Goal: Navigation & Orientation: Find specific page/section

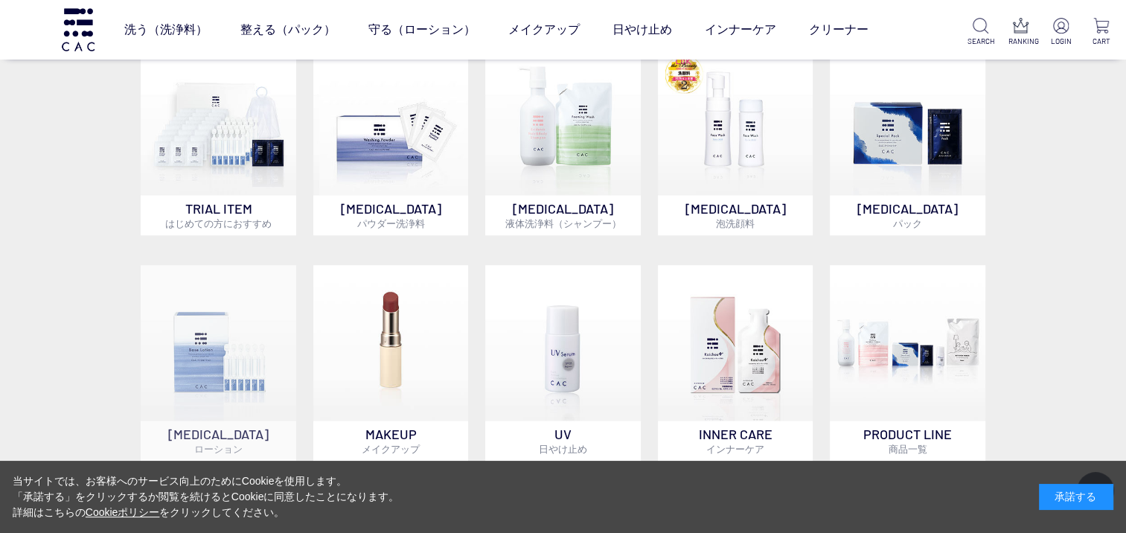
scroll to position [1117, 0]
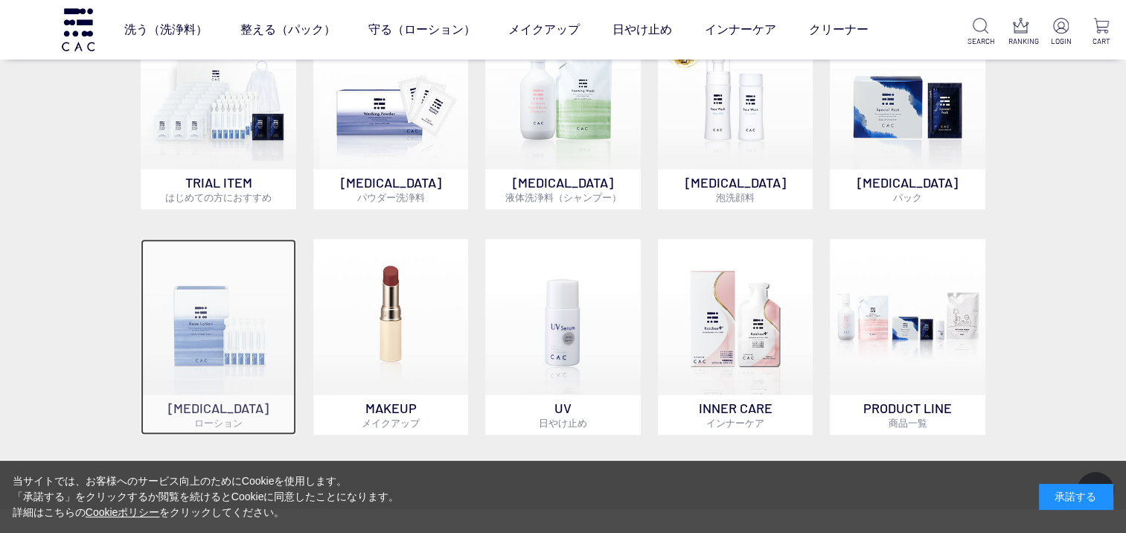
click at [200, 376] on img at bounding box center [219, 317] width 156 height 156
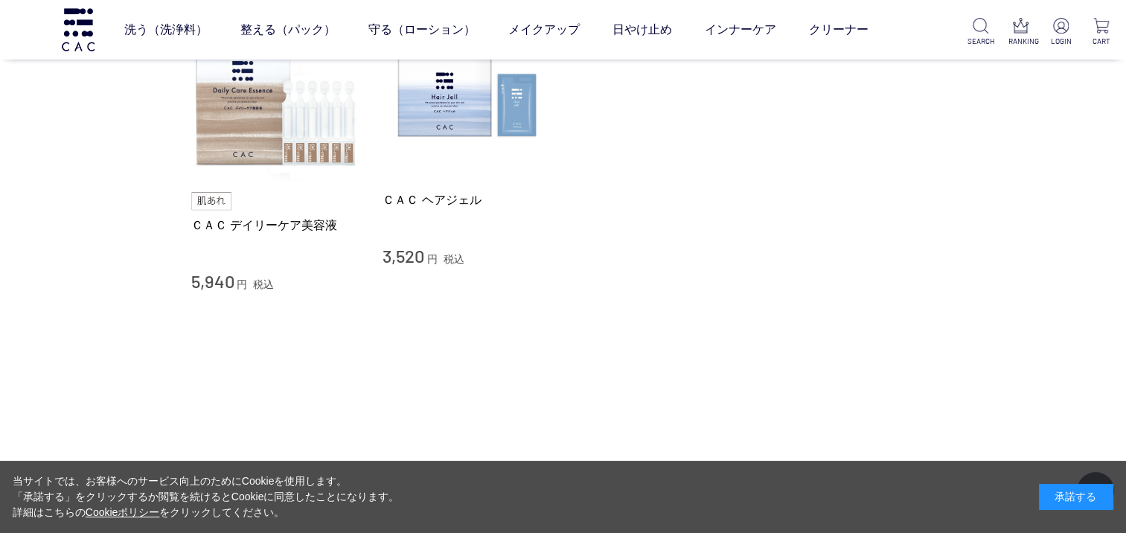
scroll to position [968, 0]
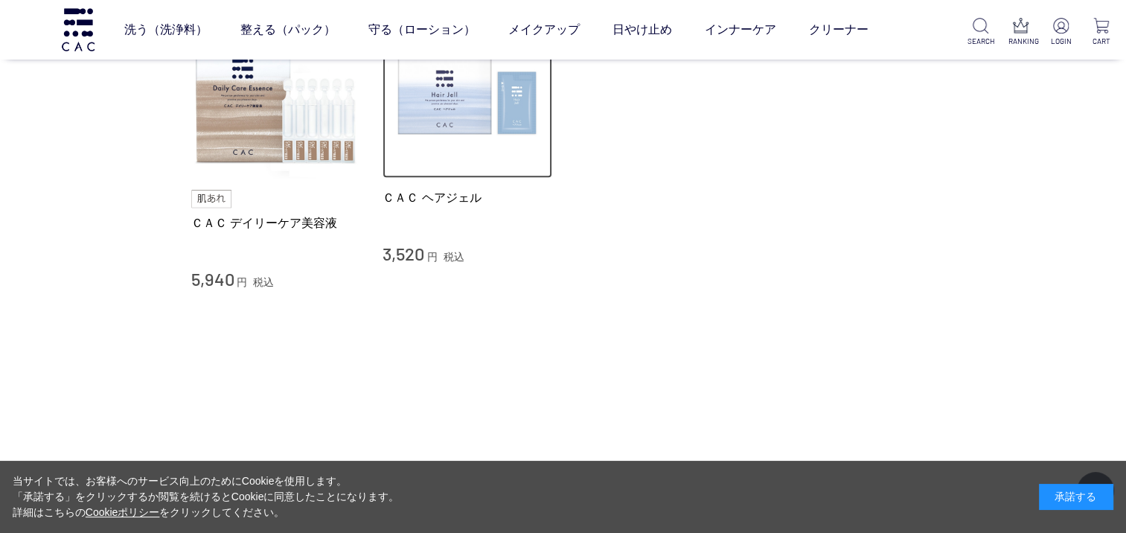
click at [452, 124] on img at bounding box center [468, 93] width 170 height 170
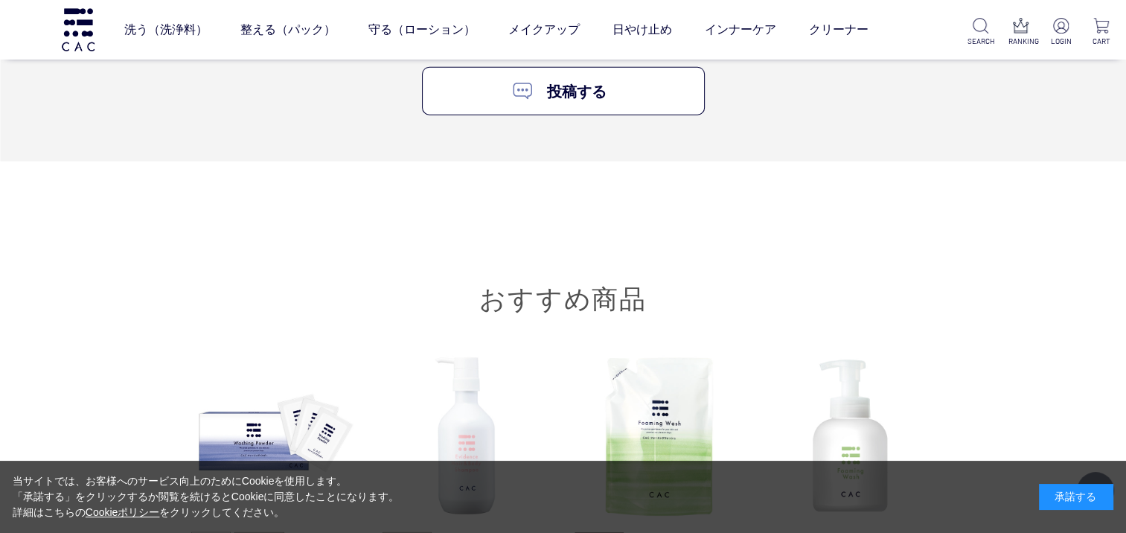
scroll to position [3871, 0]
